Goal: Task Accomplishment & Management: Use online tool/utility

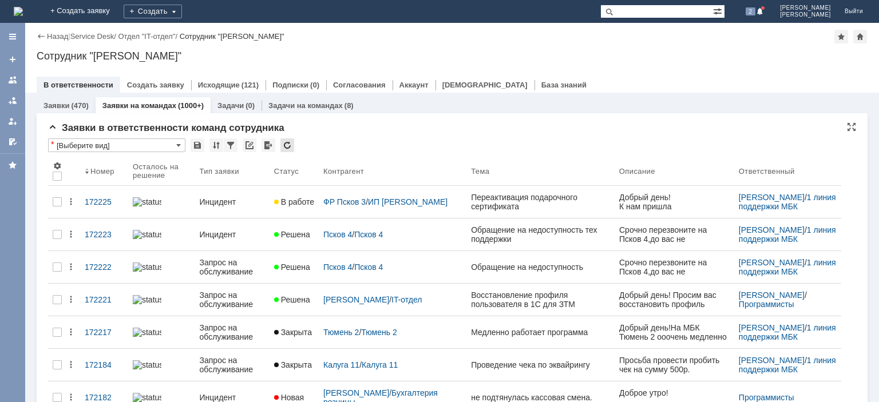
click at [287, 145] on div at bounding box center [287, 146] width 14 height 14
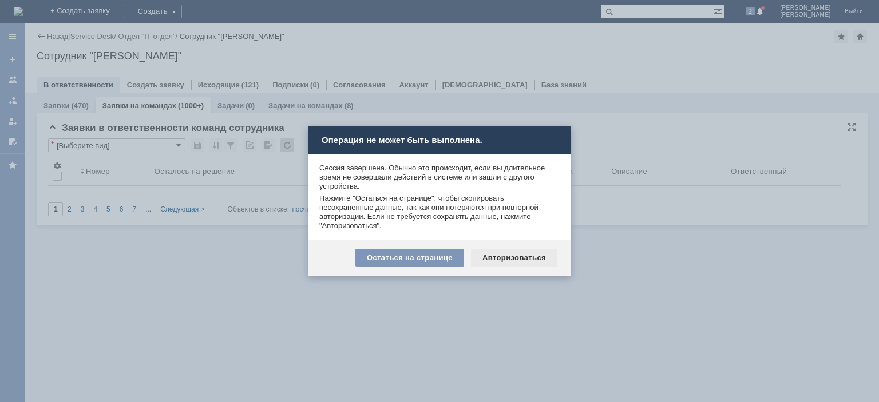
click at [484, 252] on div "Авторизоваться" at bounding box center [514, 258] width 86 height 18
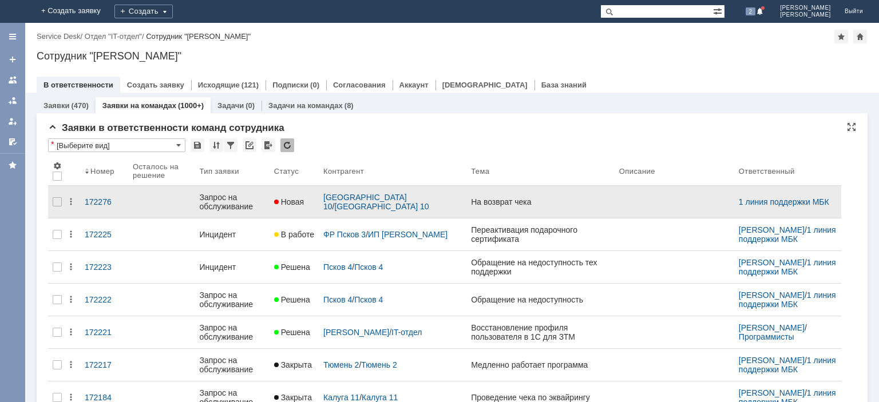
click at [243, 199] on div "Запрос на обслуживание" at bounding box center [232, 202] width 65 height 18
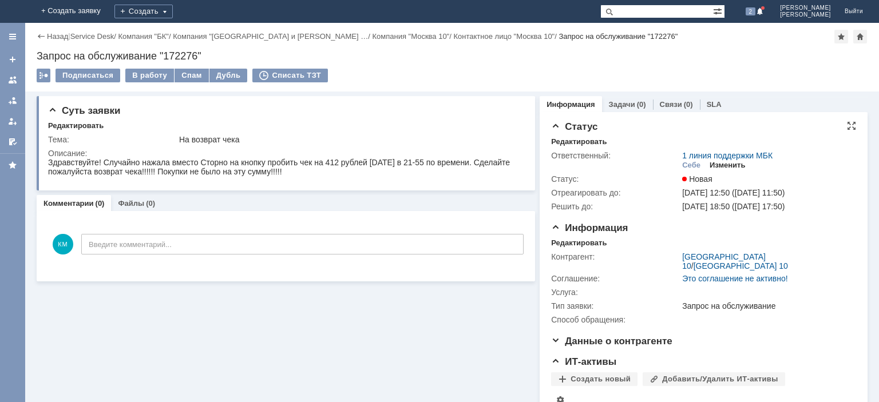
click at [719, 167] on div "Изменить" at bounding box center [728, 165] width 36 height 9
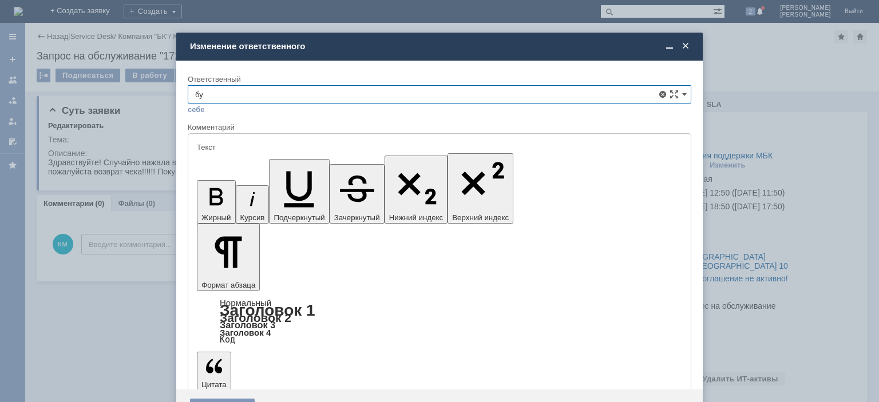
click at [306, 161] on span "Бухгалтерия розница" at bounding box center [439, 159] width 489 height 9
type input "Бухгалтерия розница"
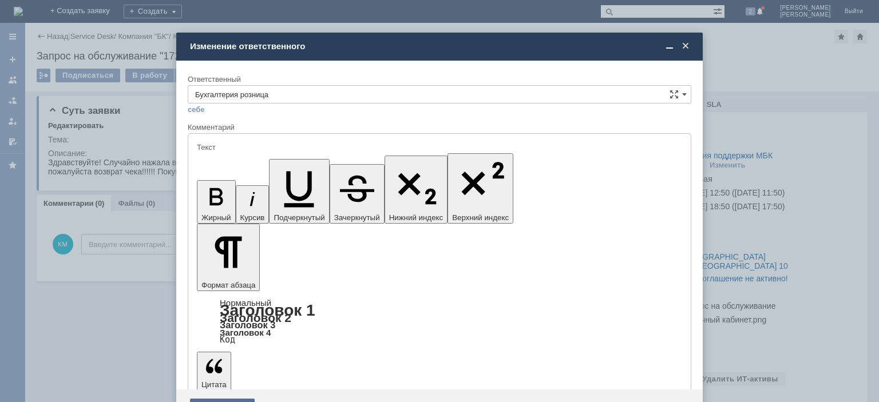
click at [230, 399] on div "Сохранить" at bounding box center [222, 408] width 65 height 18
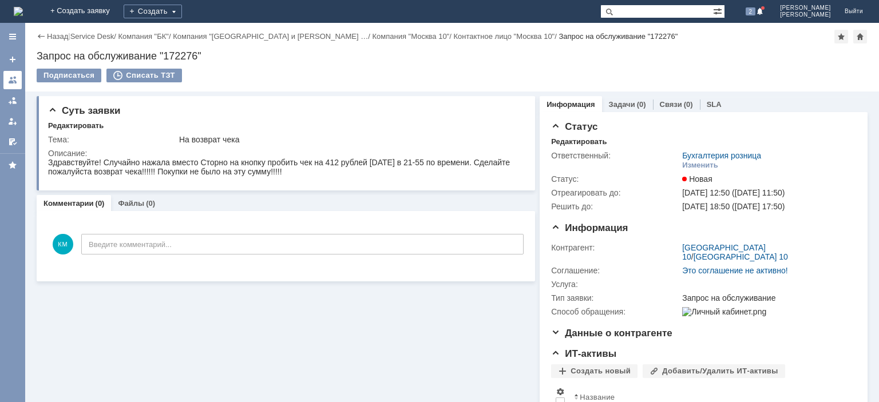
click at [18, 78] on link at bounding box center [12, 80] width 18 height 18
